Goal: Transaction & Acquisition: Purchase product/service

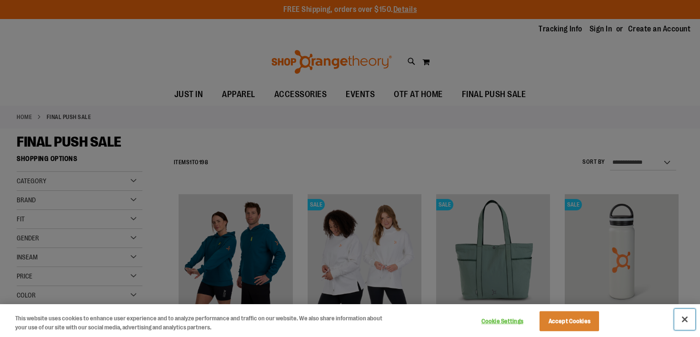
click at [687, 318] on button "Close" at bounding box center [684, 319] width 21 height 21
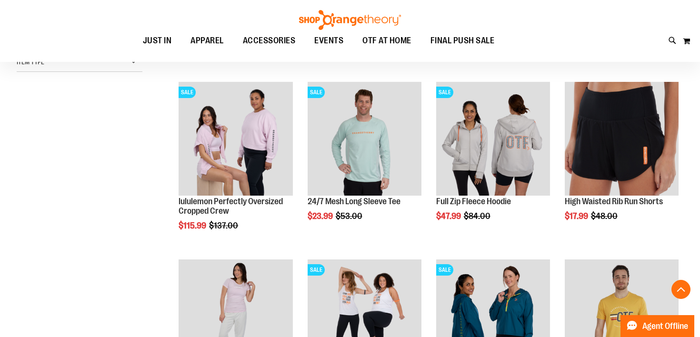
scroll to position [291, 0]
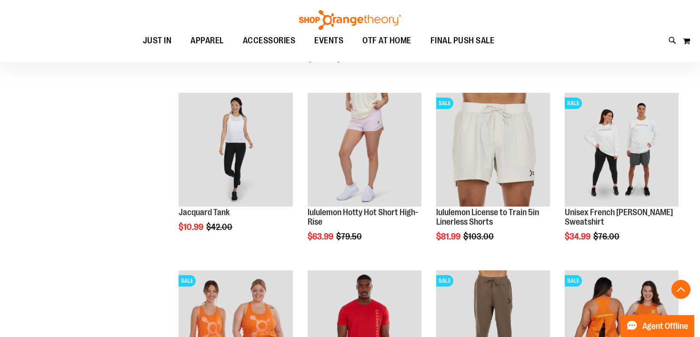
scroll to position [816, 0]
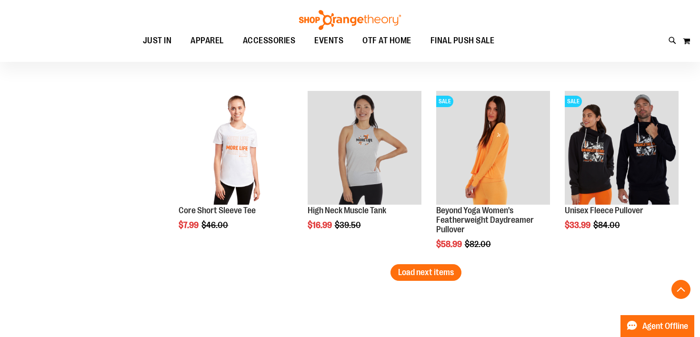
scroll to position [1529, 0]
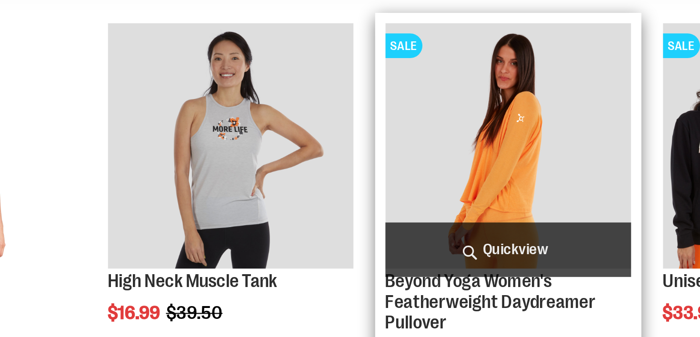
click at [499, 114] on img "product" at bounding box center [493, 145] width 114 height 114
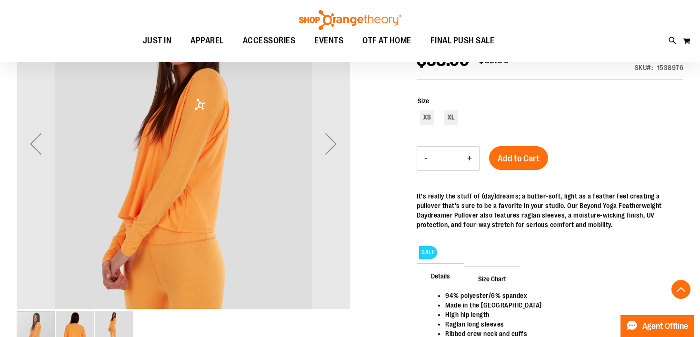
scroll to position [154, 0]
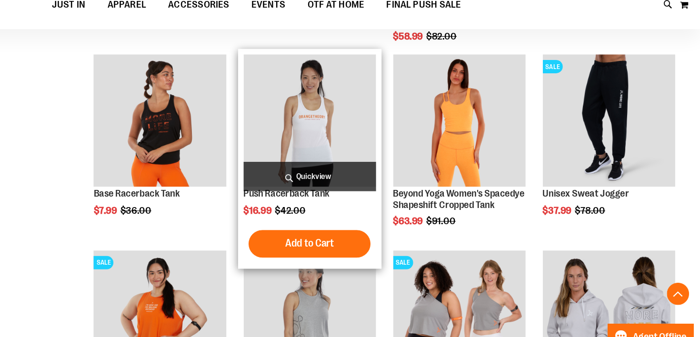
scroll to position [535, 0]
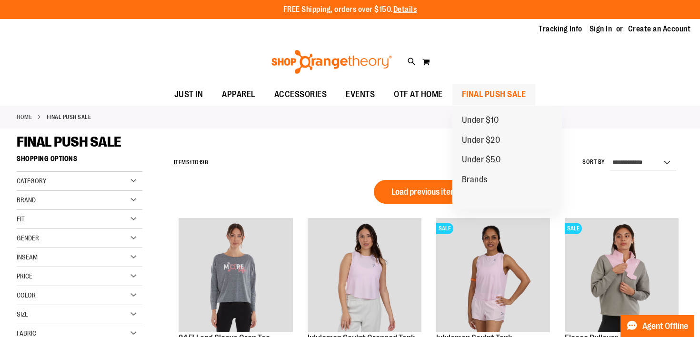
click at [493, 96] on span "FINAL PUSH SALE" at bounding box center [494, 94] width 64 height 21
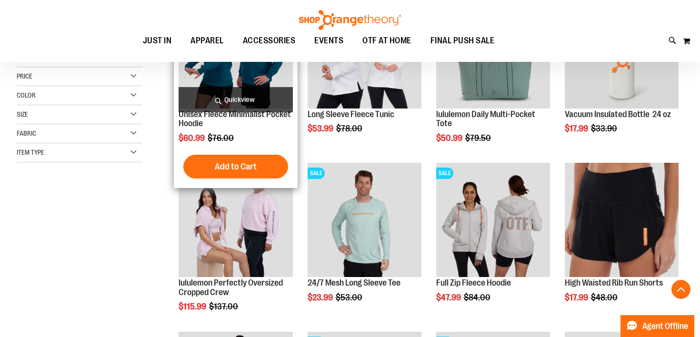
scroll to position [199, 0]
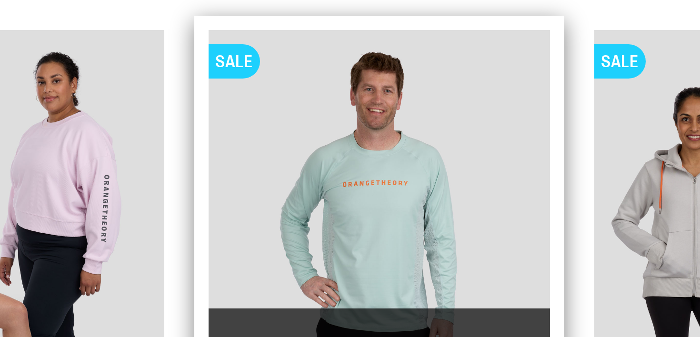
click at [357, 214] on img "product" at bounding box center [365, 220] width 114 height 114
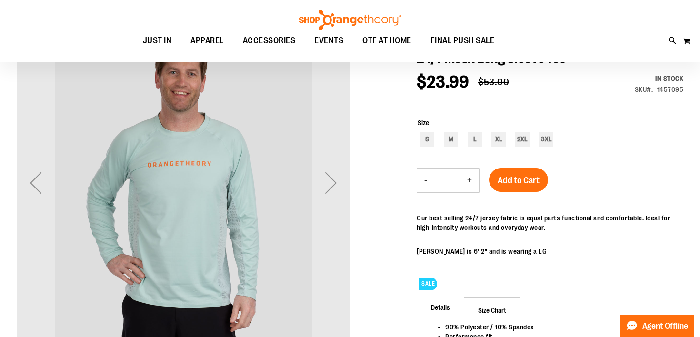
scroll to position [129, 0]
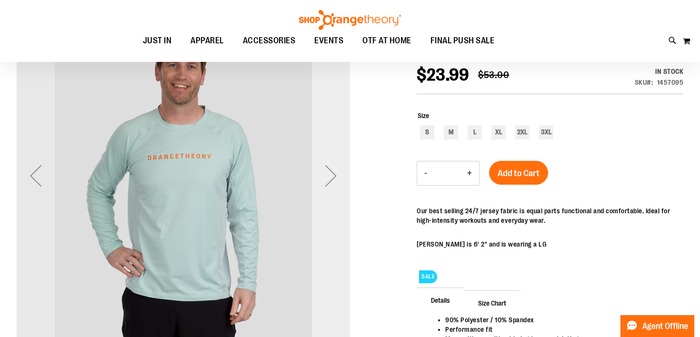
click at [335, 178] on div "Next" at bounding box center [331, 176] width 38 height 38
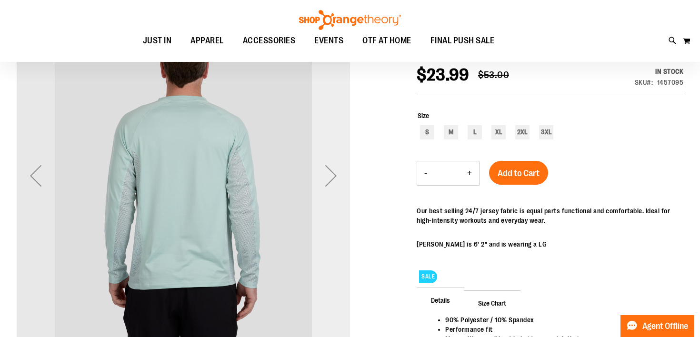
click at [334, 175] on div "Next" at bounding box center [331, 176] width 38 height 38
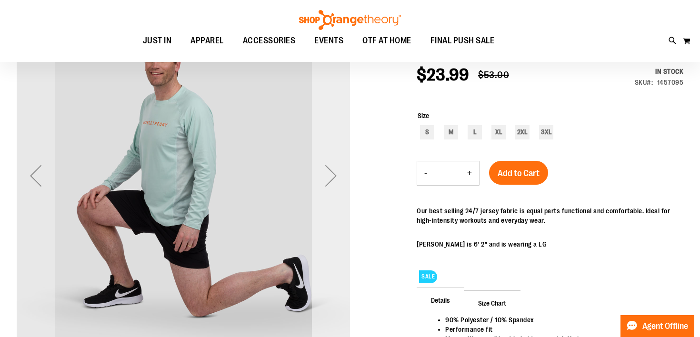
click at [334, 175] on div "Next" at bounding box center [331, 176] width 38 height 38
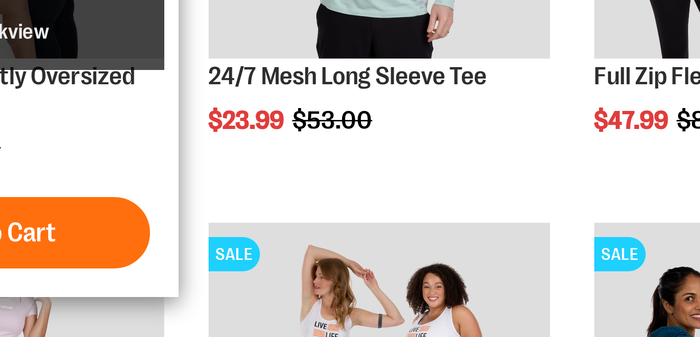
scroll to position [93, 0]
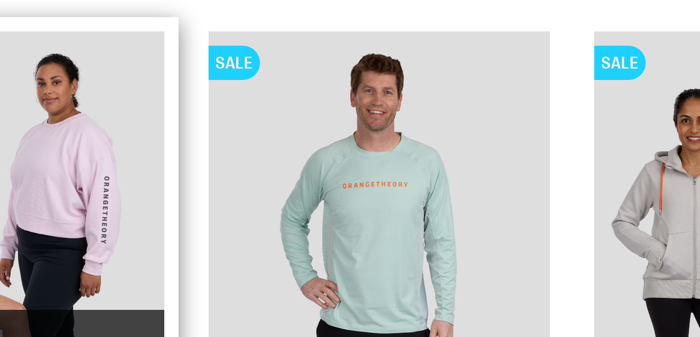
click at [271, 199] on img "product" at bounding box center [236, 221] width 114 height 114
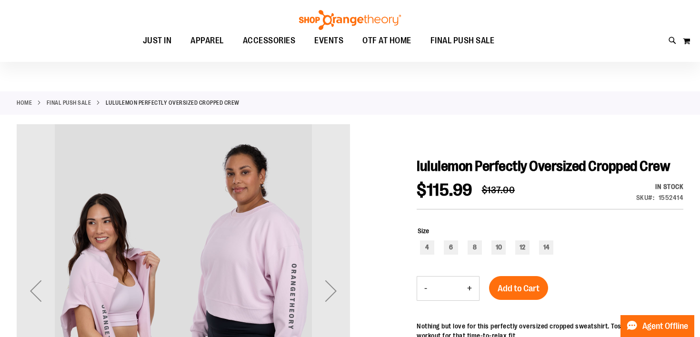
scroll to position [13, 0]
